Goal: Task Accomplishment & Management: Use online tool/utility

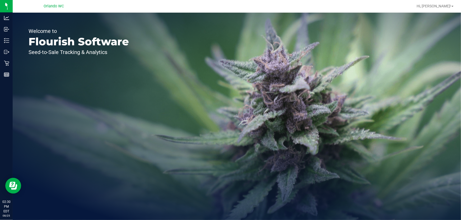
click at [0, 0] on p "Inventory" at bounding box center [0, 0] width 0 height 0
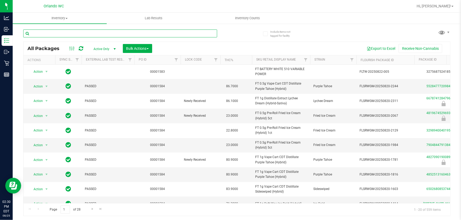
click at [49, 35] on input "text" at bounding box center [120, 34] width 194 height 8
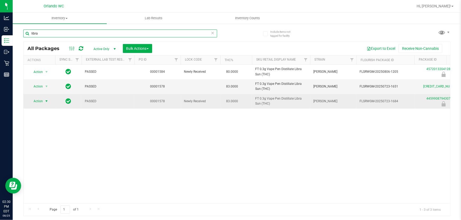
type input "libra"
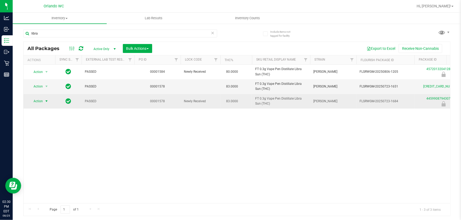
click at [46, 100] on span "select" at bounding box center [46, 101] width 4 height 4
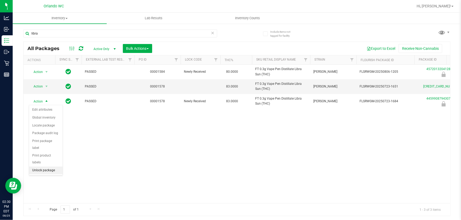
click at [43, 167] on li "Unlock package" at bounding box center [46, 171] width 34 height 8
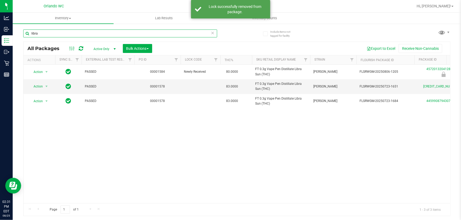
drag, startPoint x: 56, startPoint y: 33, endPoint x: 27, endPoint y: 35, distance: 29.6
click at [27, 35] on input "libra" at bounding box center [120, 34] width 194 height 8
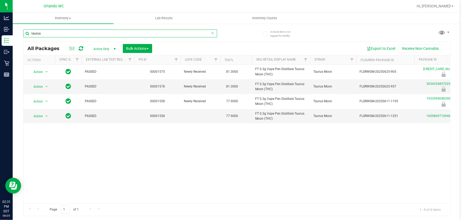
scroll to position [0, 36]
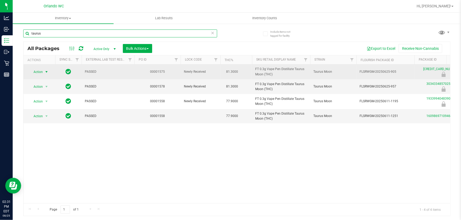
type input "taurus"
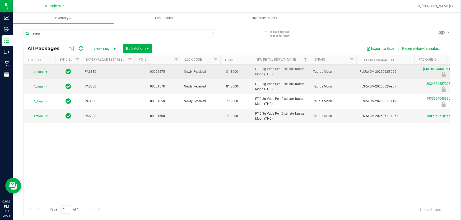
click at [41, 70] on span "Action" at bounding box center [36, 71] width 14 height 7
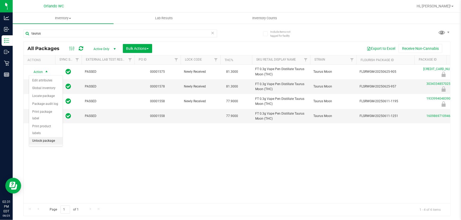
click at [43, 137] on li "Unlock package" at bounding box center [46, 141] width 34 height 8
